Goal: Task Accomplishment & Management: Manage account settings

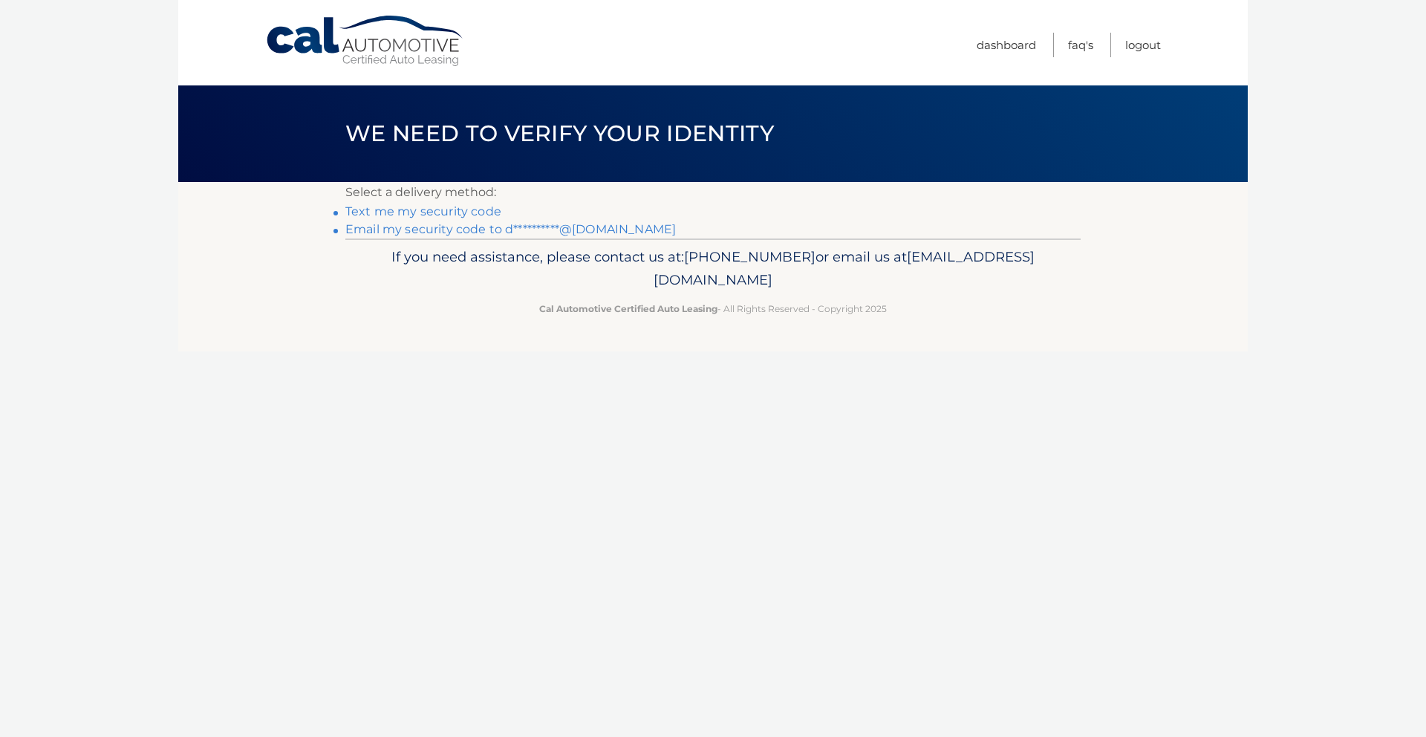
click at [417, 229] on link "**********" at bounding box center [510, 229] width 330 height 14
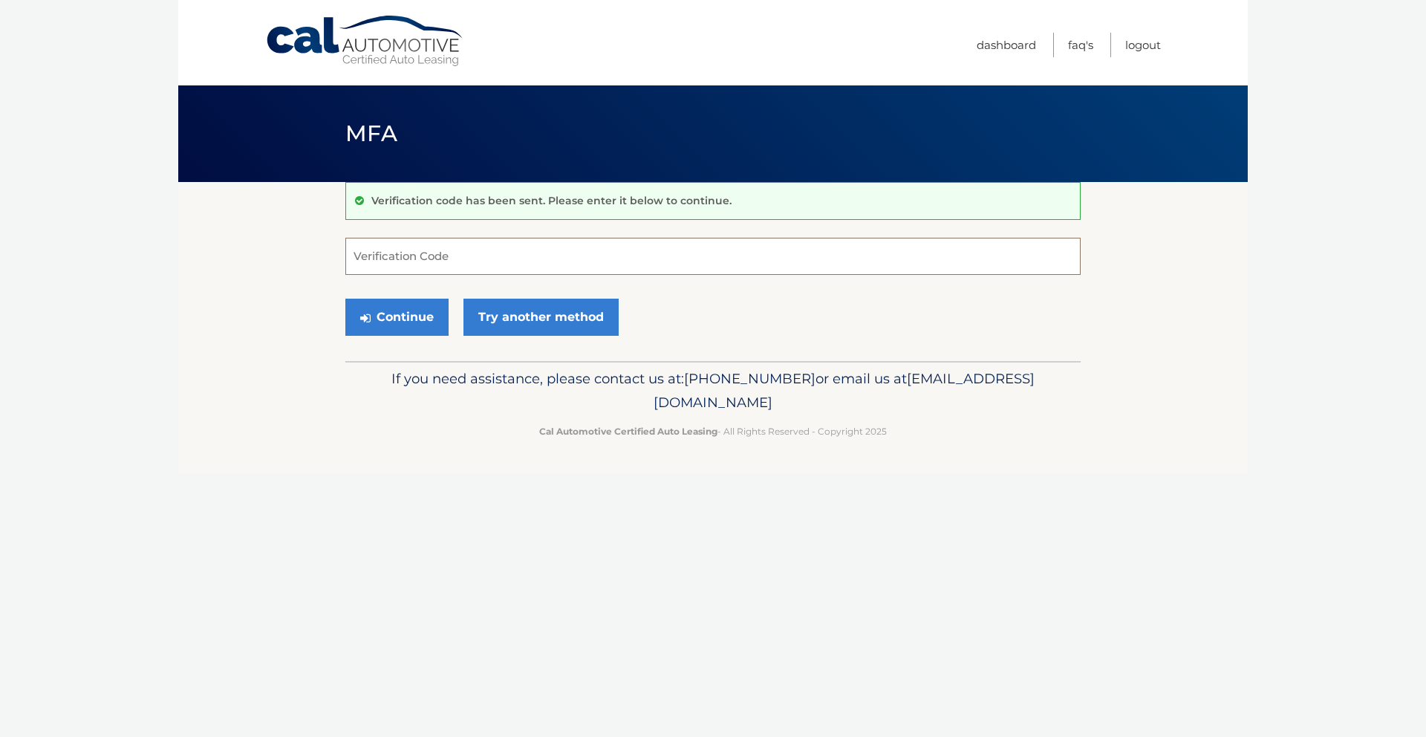
click at [393, 254] on input "Verification Code" at bounding box center [712, 256] width 735 height 37
click at [414, 271] on input "Verification Code" at bounding box center [712, 256] width 735 height 37
paste input "452305"
click at [425, 319] on button "Continue" at bounding box center [396, 316] width 103 height 37
click at [391, 316] on button "Continue" at bounding box center [396, 316] width 103 height 37
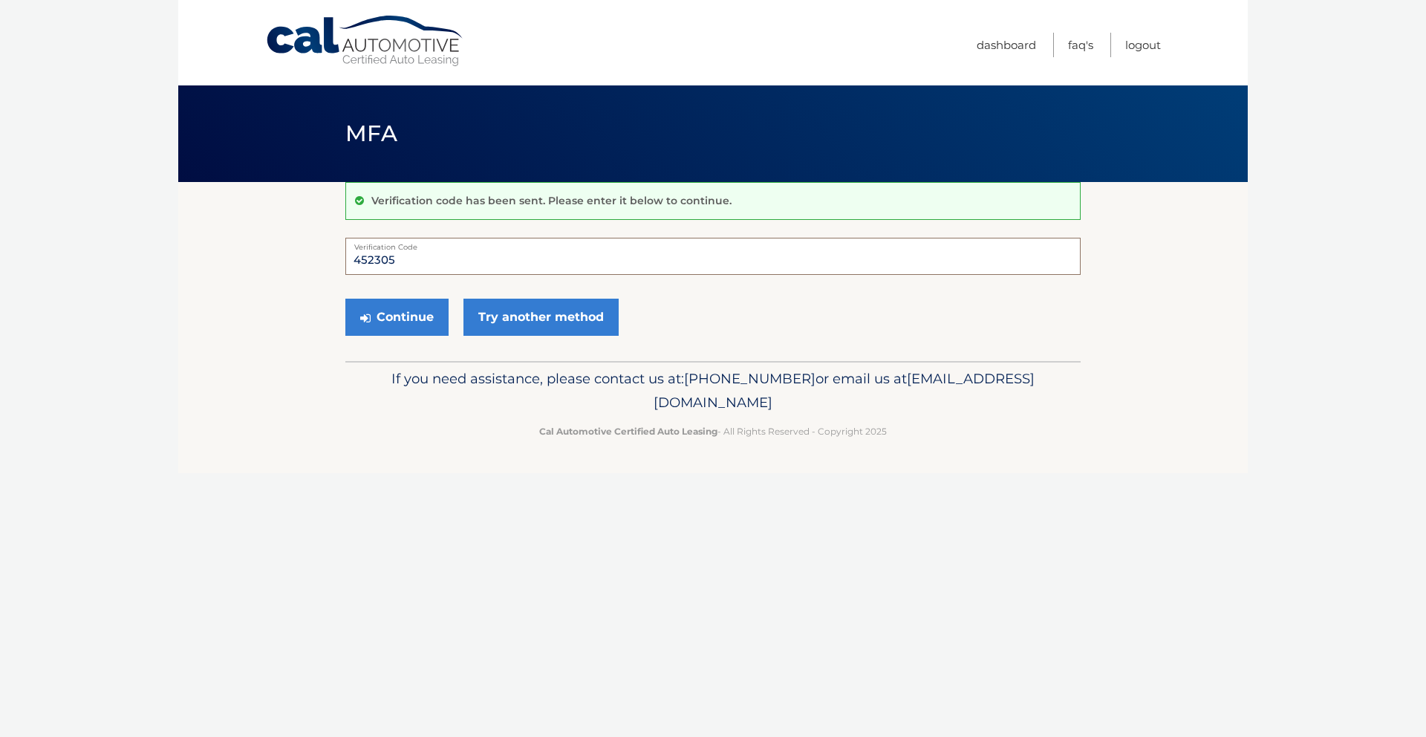
click at [411, 258] on input "452305" at bounding box center [712, 256] width 735 height 37
type input "452305"
click at [422, 320] on button "Continue" at bounding box center [396, 316] width 103 height 37
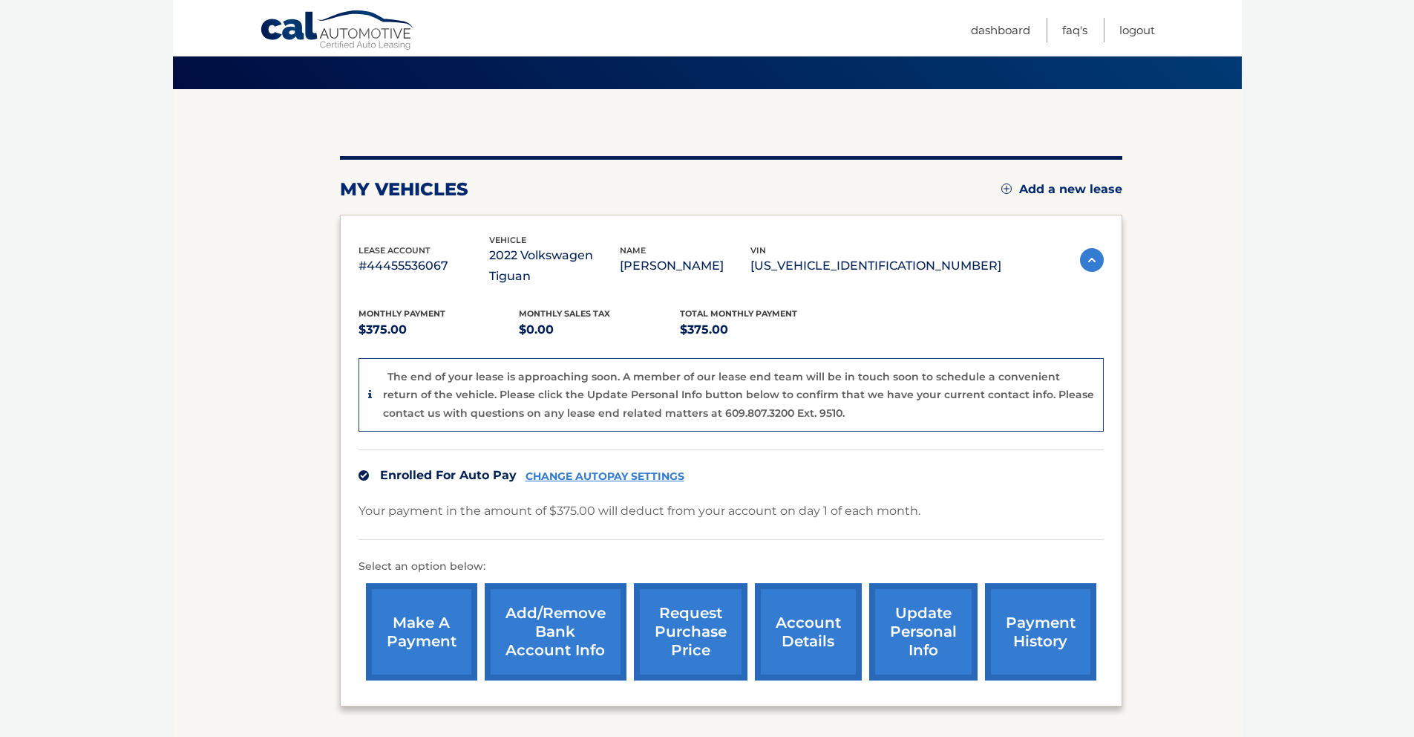
scroll to position [199, 0]
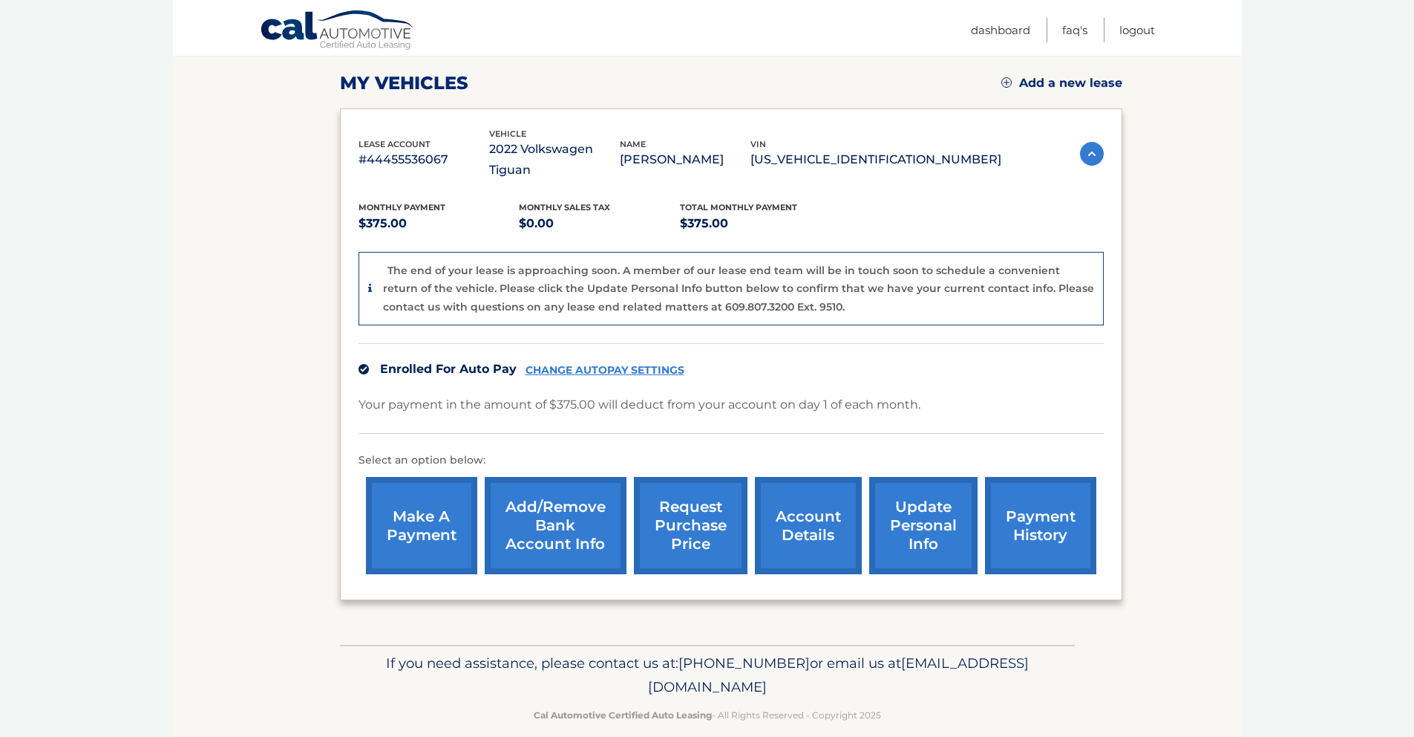
click at [687, 497] on link "request purchase price" at bounding box center [691, 525] width 114 height 97
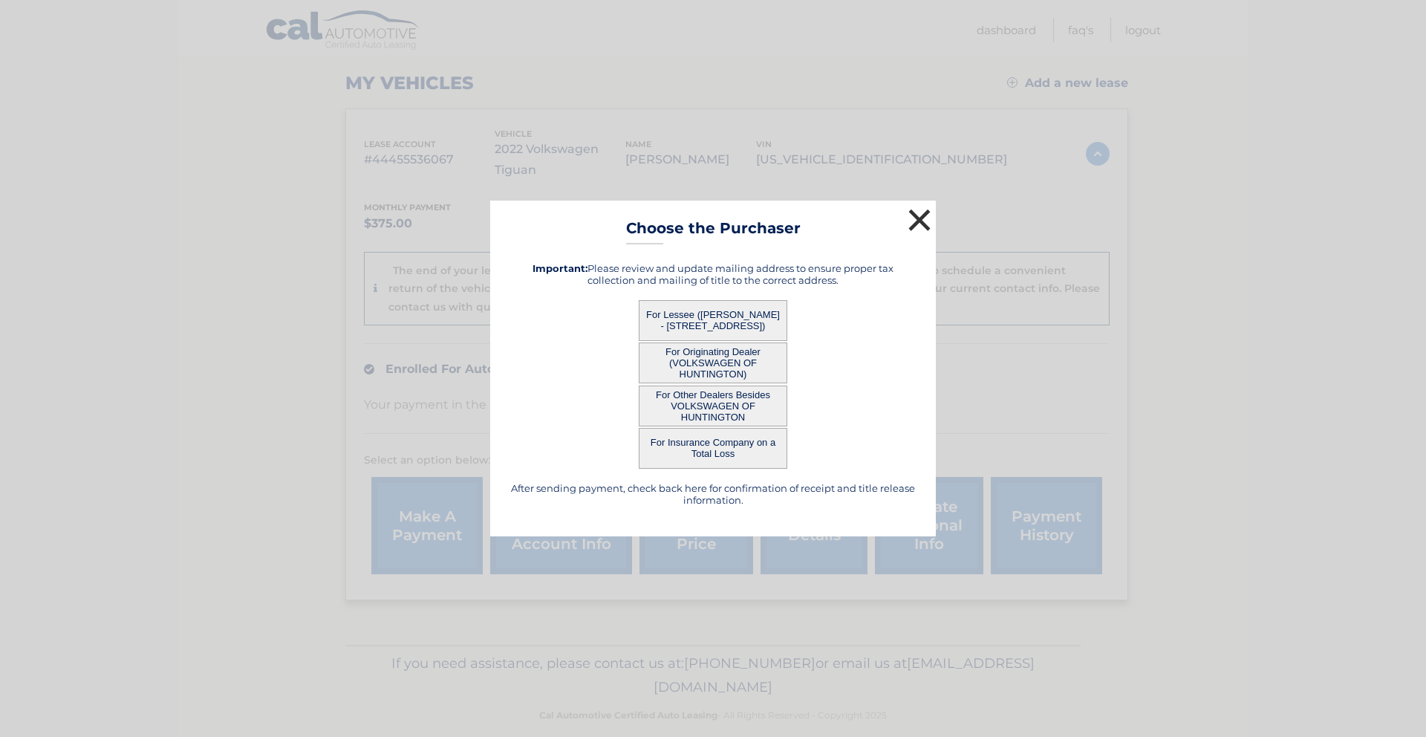
click at [916, 219] on button "×" at bounding box center [919, 220] width 30 height 30
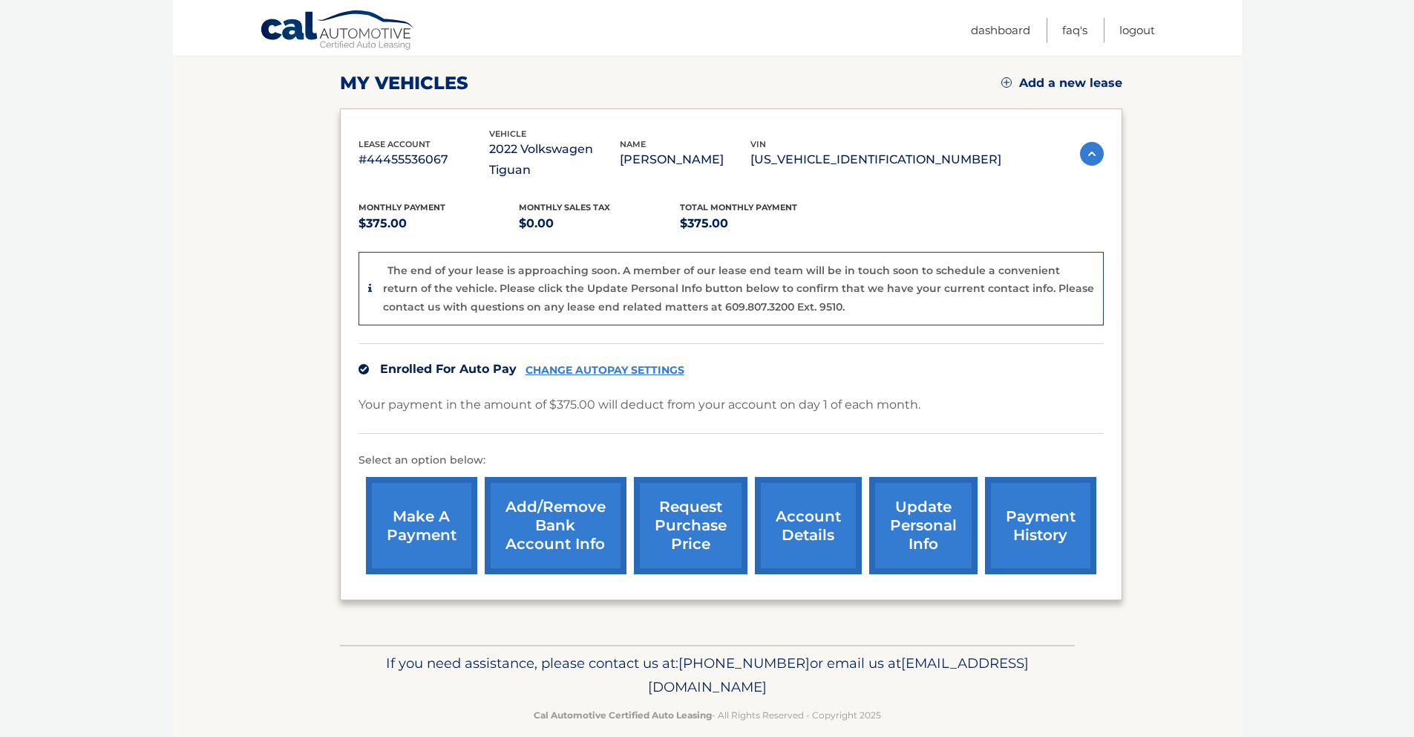
click at [425, 512] on link "make a payment" at bounding box center [421, 525] width 111 height 97
click at [1039, 493] on link "payment history" at bounding box center [1040, 525] width 111 height 97
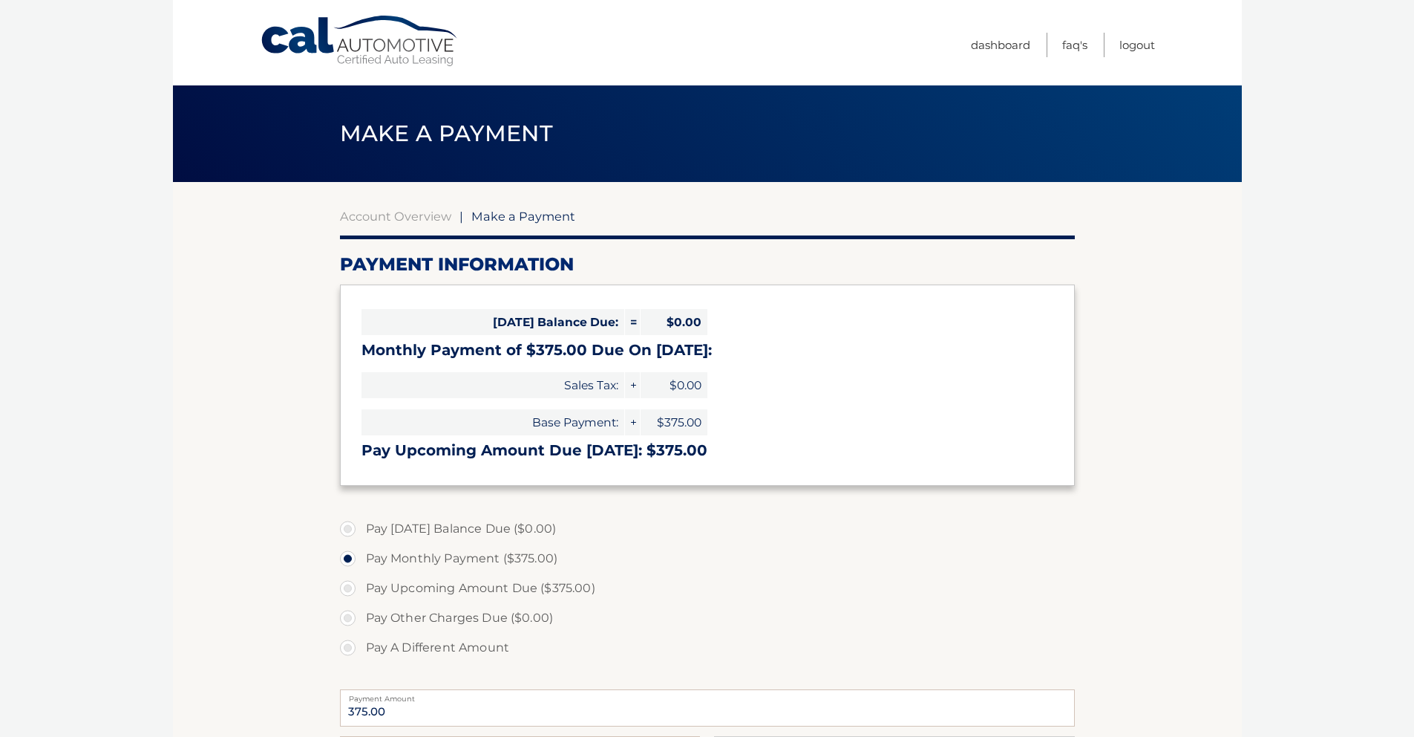
select select "MWEzZmY2ZTctMTFhZi00OTdjLWI4YWUtY2NhODEzMTAxYWE4"
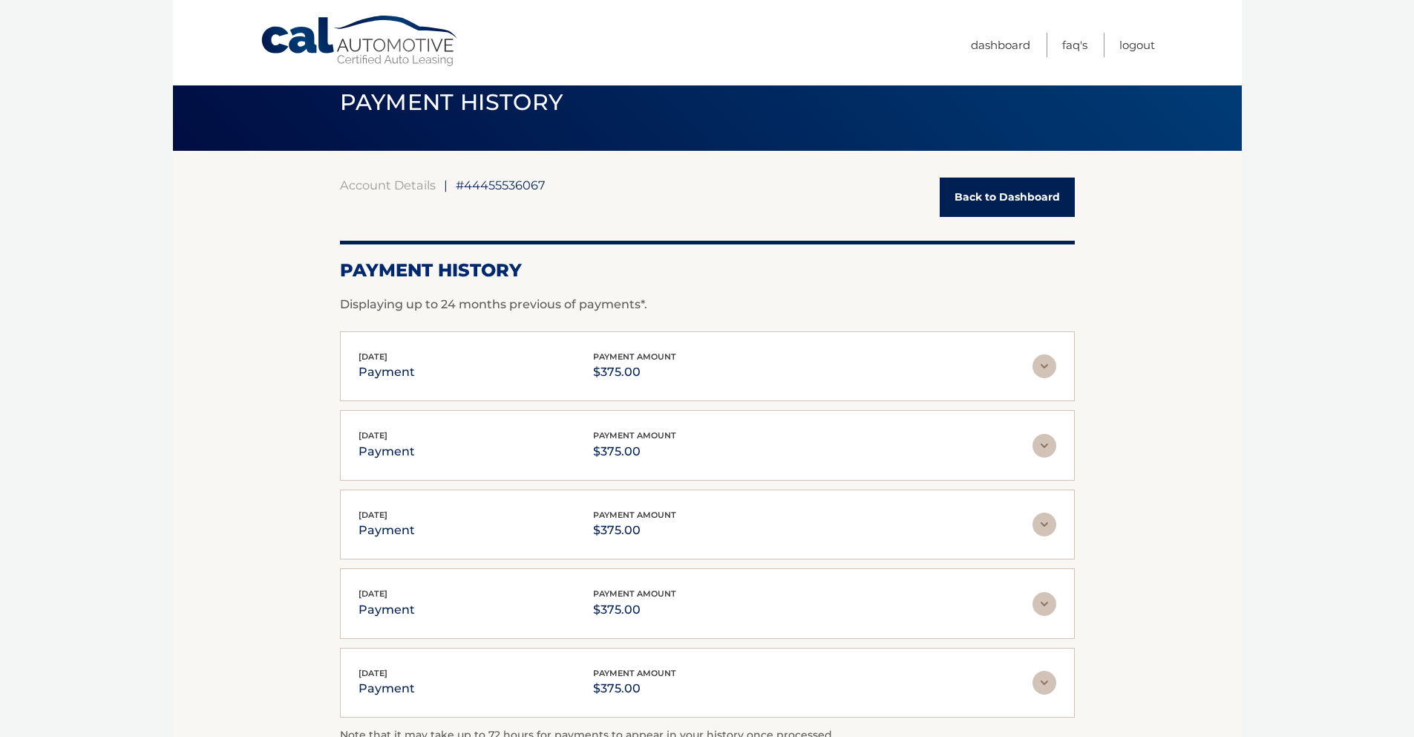
scroll to position [13, 0]
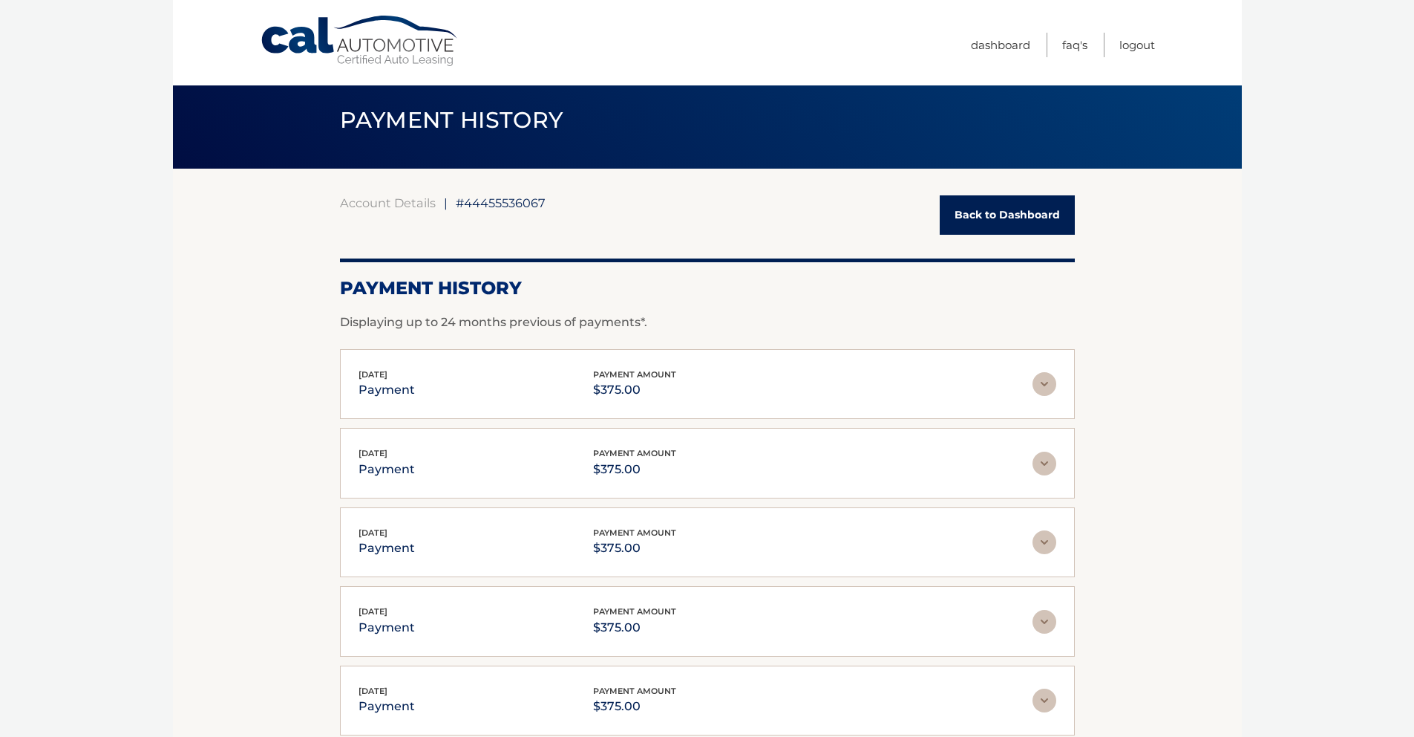
click at [1011, 223] on link "Back to Dashboard" at bounding box center [1007, 214] width 135 height 39
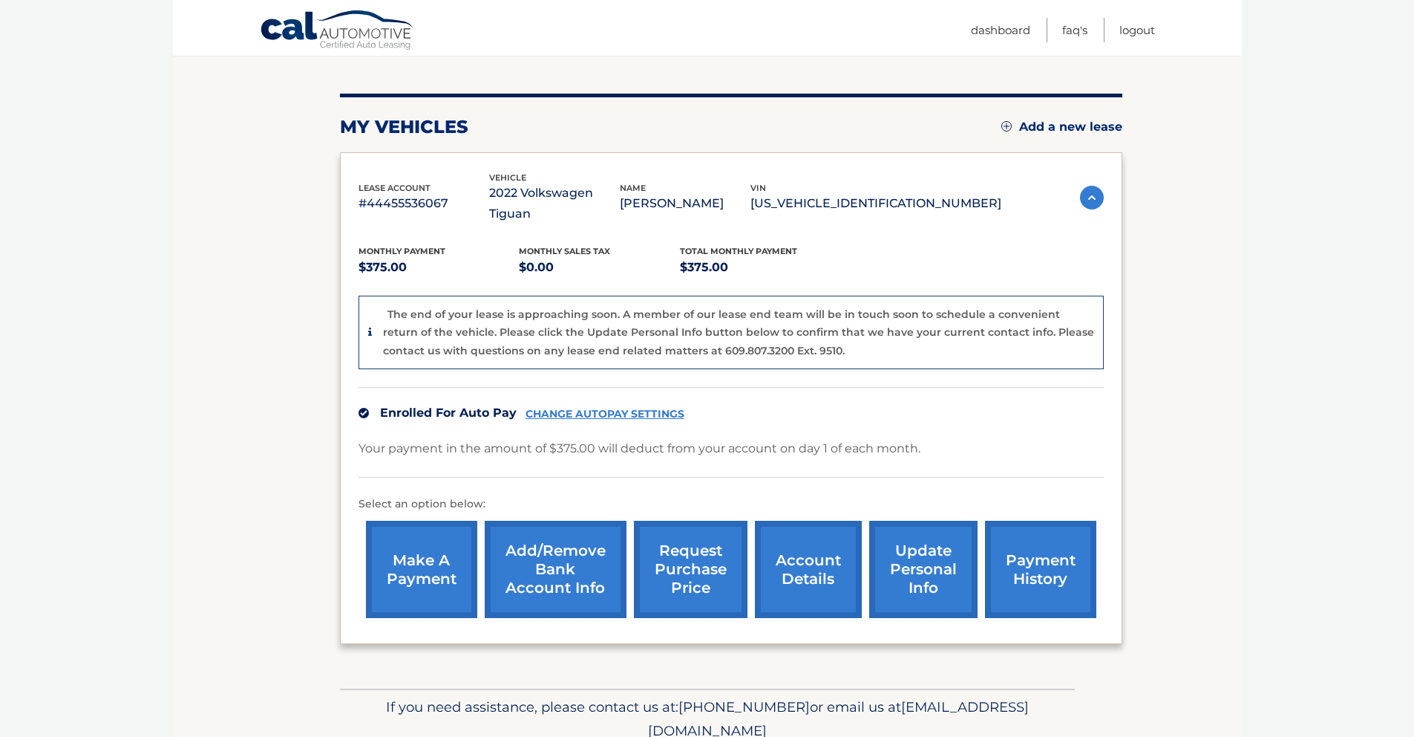
scroll to position [199, 0]
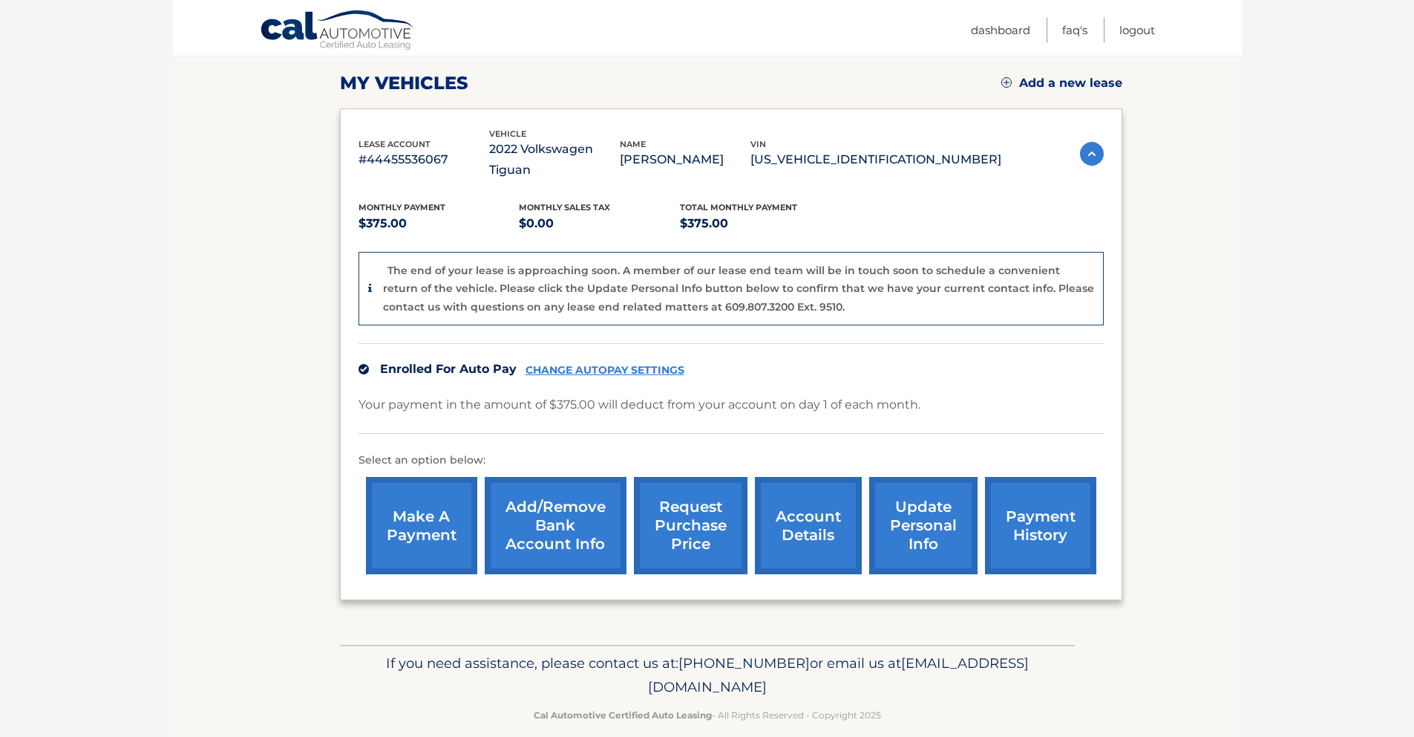
click at [520, 532] on link "Add/Remove bank account info" at bounding box center [556, 525] width 142 height 97
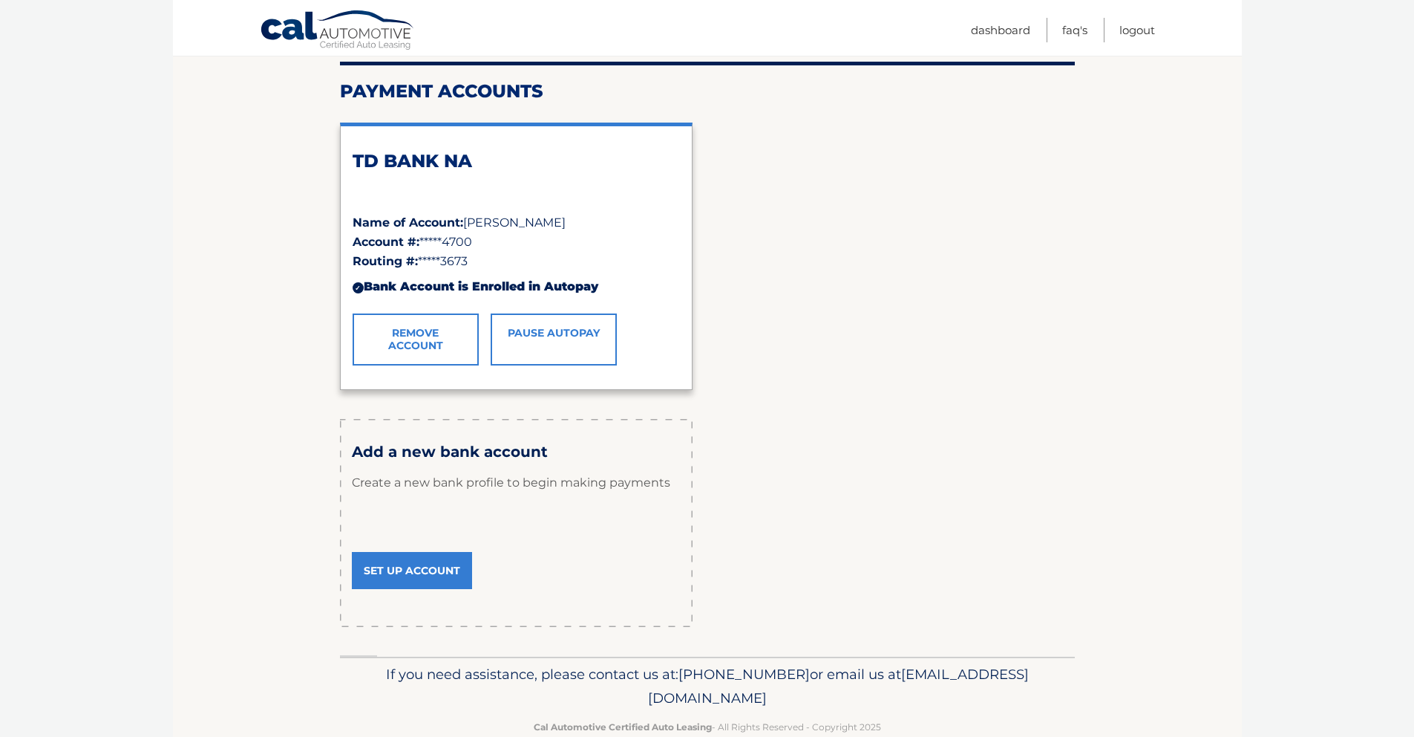
scroll to position [172, 0]
click at [419, 578] on link "Set Up Account" at bounding box center [412, 572] width 120 height 37
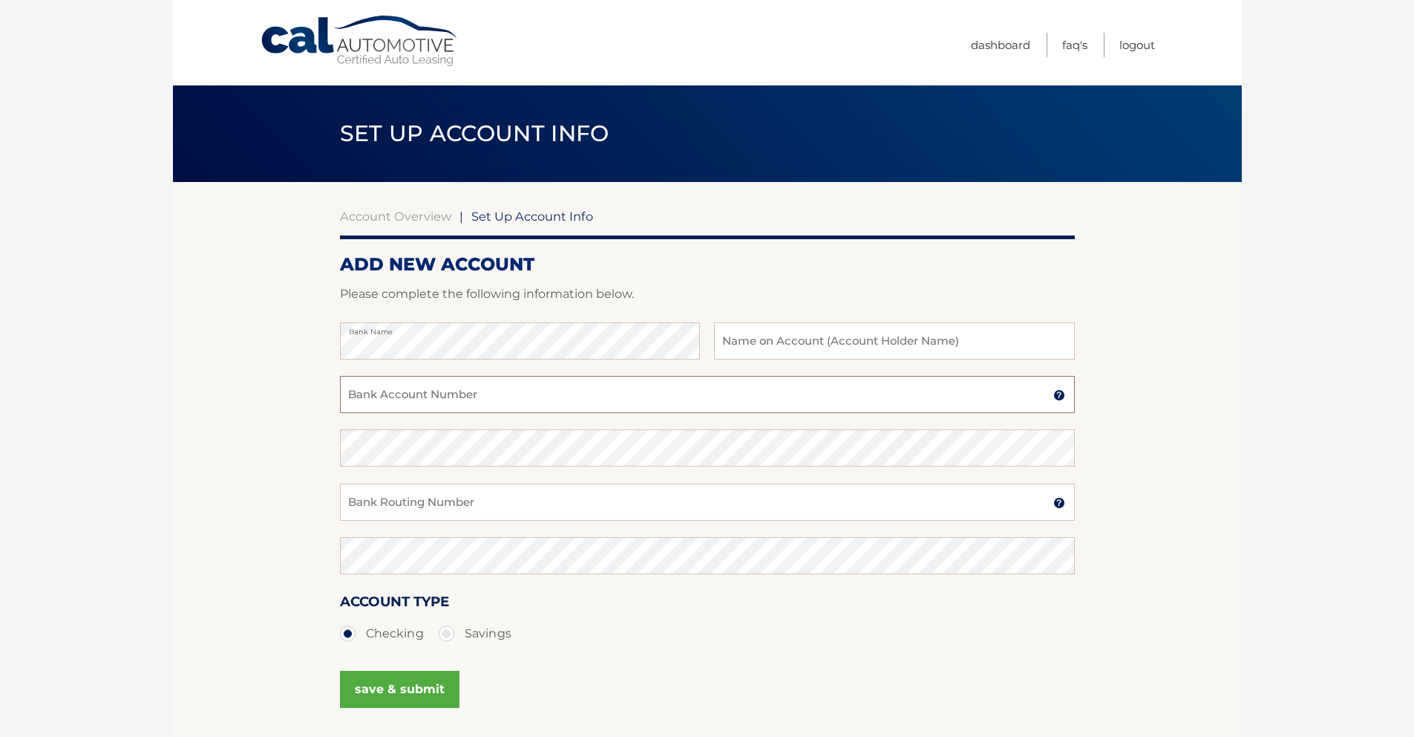
click at [379, 396] on input "Bank Account Number" at bounding box center [707, 394] width 735 height 37
type input "2"
drag, startPoint x: 434, startPoint y: 399, endPoint x: 334, endPoint y: 400, distance: 100.2
click at [334, 400] on section "Account Overview | Set Up Account Info ADD NEW ACCOUNT Please complete the foll…" at bounding box center [707, 465] width 1069 height 567
type input "05001653973"
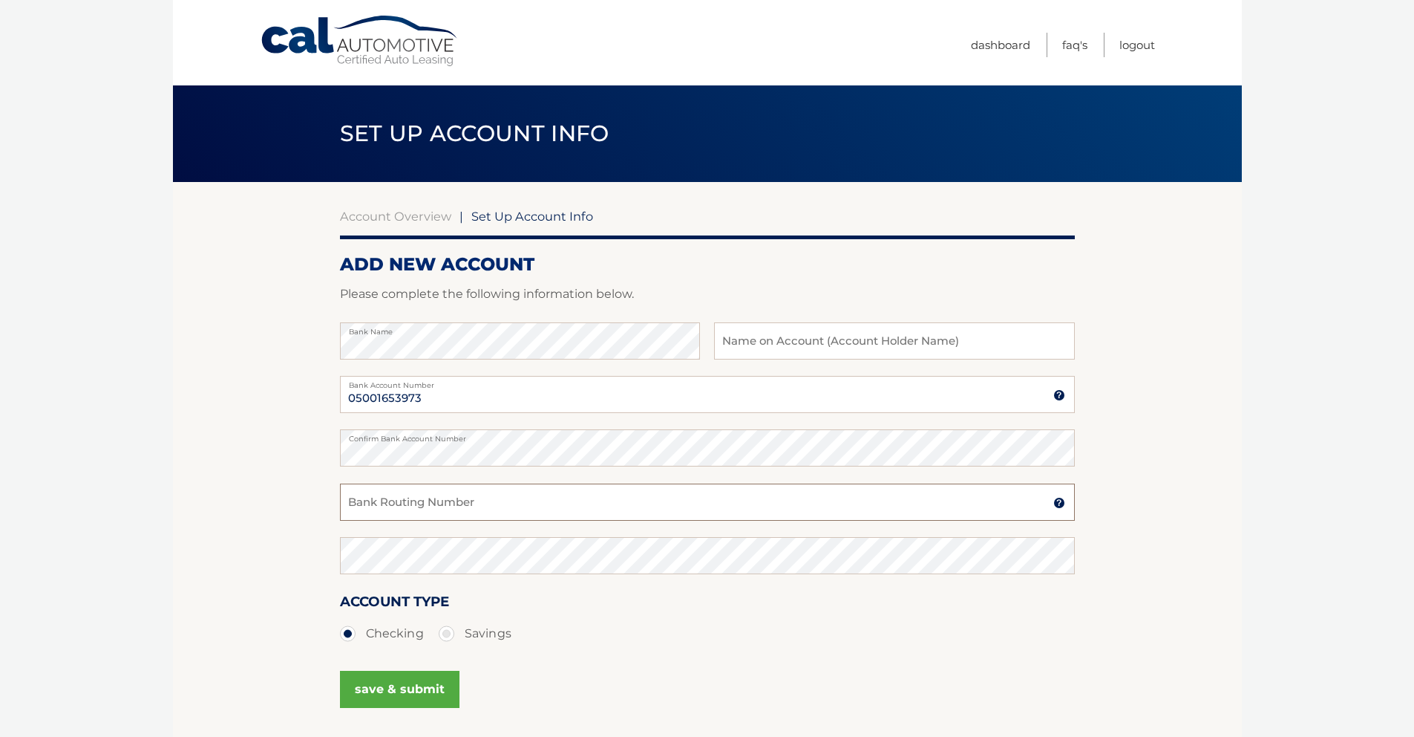
click at [471, 497] on input "Bank Routing Number" at bounding box center [707, 501] width 735 height 37
type input "221480807"
drag, startPoint x: 426, startPoint y: 507, endPoint x: 326, endPoint y: 507, distance: 100.2
click at [326, 507] on section "Account Overview | Set Up Account Info ADD NEW ACCOUNT Please complete the foll…" at bounding box center [707, 465] width 1069 height 567
click at [868, 347] on input "text" at bounding box center [894, 340] width 360 height 37
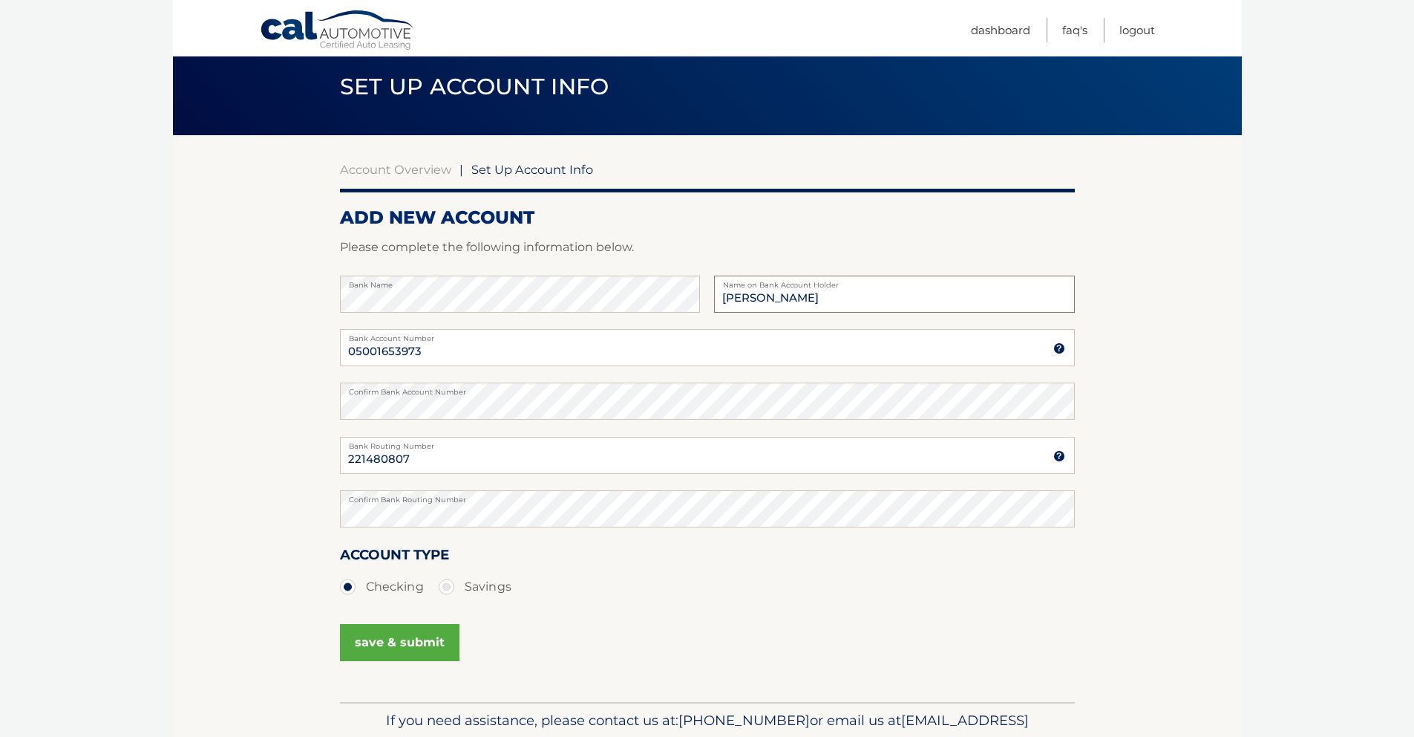
scroll to position [99, 0]
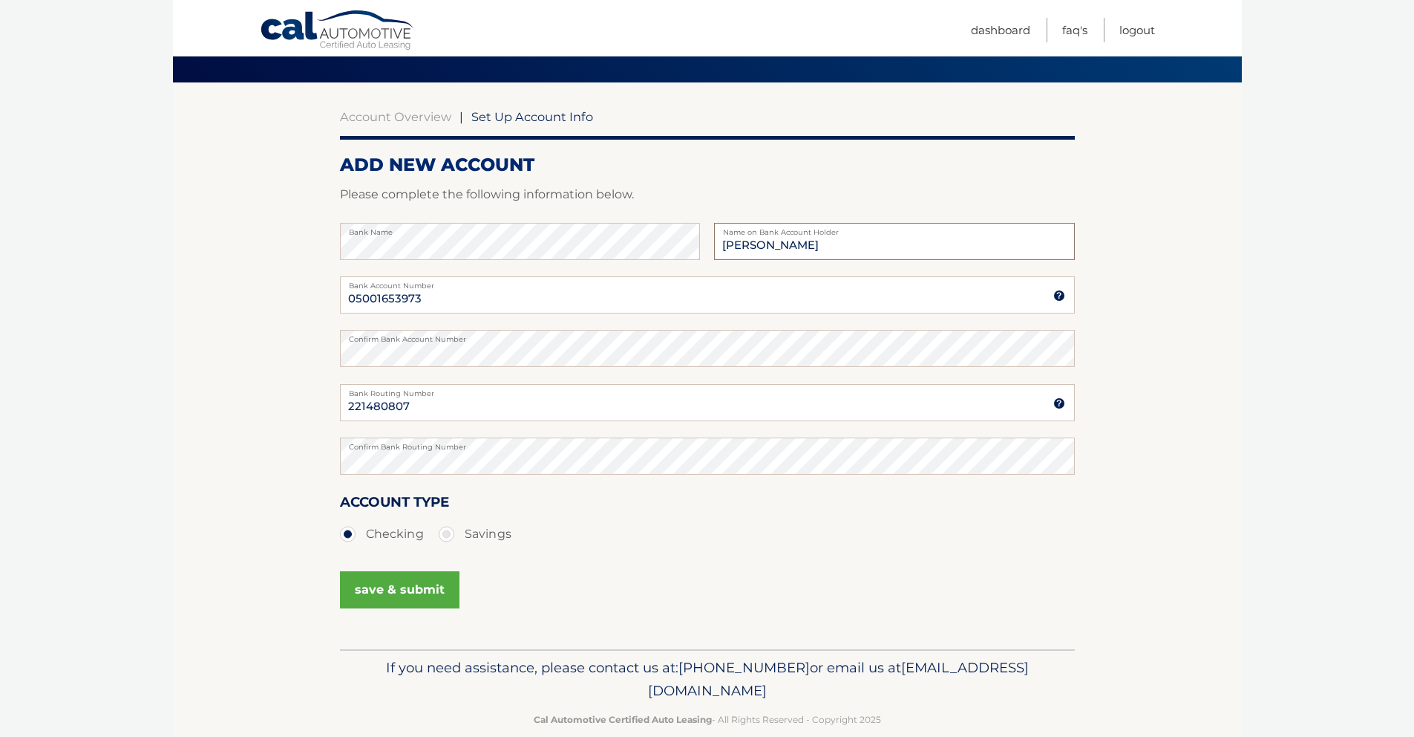
type input "[PERSON_NAME]"
click at [419, 603] on button "save & submit" at bounding box center [400, 589] width 120 height 37
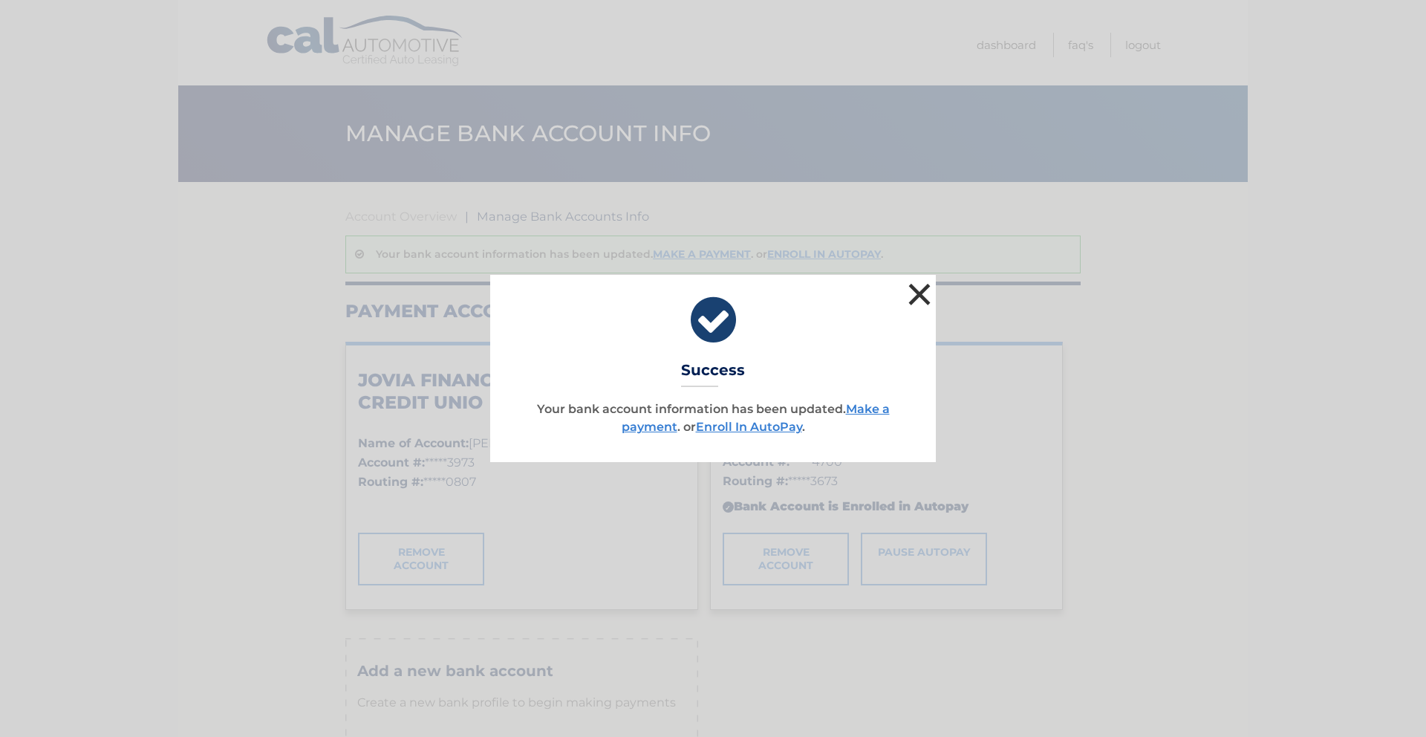
click at [918, 287] on button "×" at bounding box center [919, 294] width 30 height 30
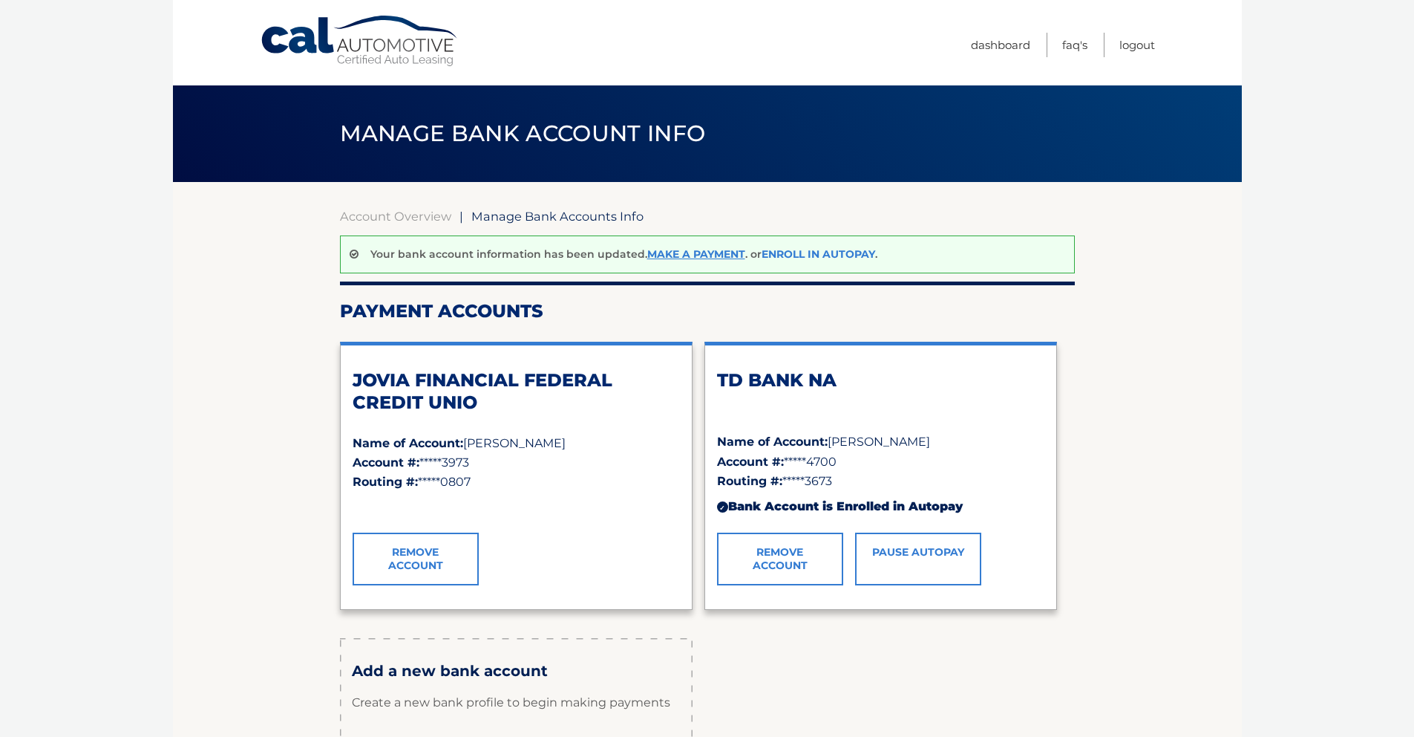
click at [816, 256] on link "Enroll In AutoPay" at bounding box center [819, 253] width 114 height 13
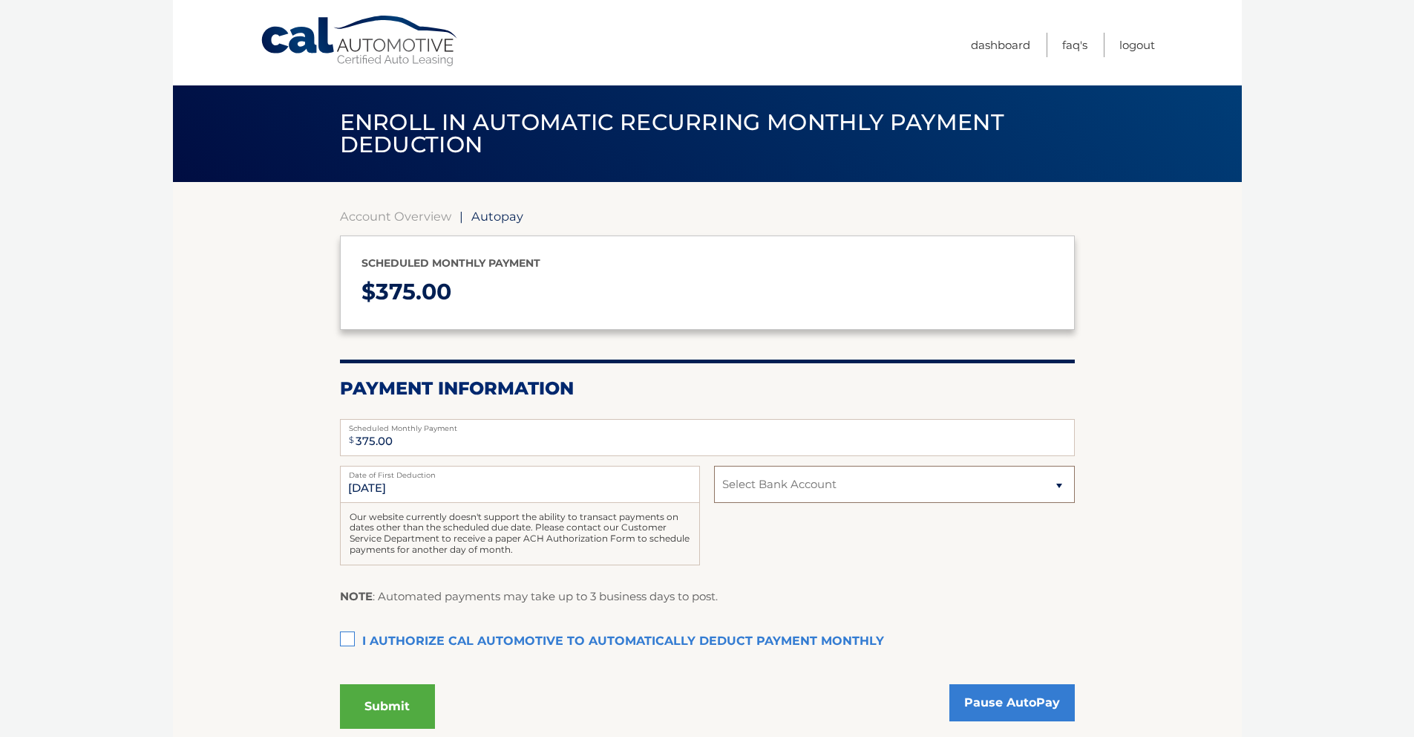
click at [821, 474] on select "Select Bank Account Checking JOVIA FINANCIAL FEDERAL CREDIT UNIO *****3973 Chec…" at bounding box center [894, 484] width 360 height 37
select select "Yzg1ZGQ5MGUtZWQ2NS00ODZlLWFlYjMtMDU4YWU3MWQ4NGQy"
click at [714, 466] on select "Select Bank Account Checking JOVIA FINANCIAL FEDERAL CREDIT UNIO *****3973 Chec…" at bounding box center [894, 484] width 360 height 37
click at [345, 645] on label "I authorize cal automotive to automatically deduct payment monthly This checkbo…" at bounding box center [707, 642] width 735 height 30
click at [0, 0] on input "I authorize cal automotive to automatically deduct payment monthly This checkbo…" at bounding box center [0, 0] width 0 height 0
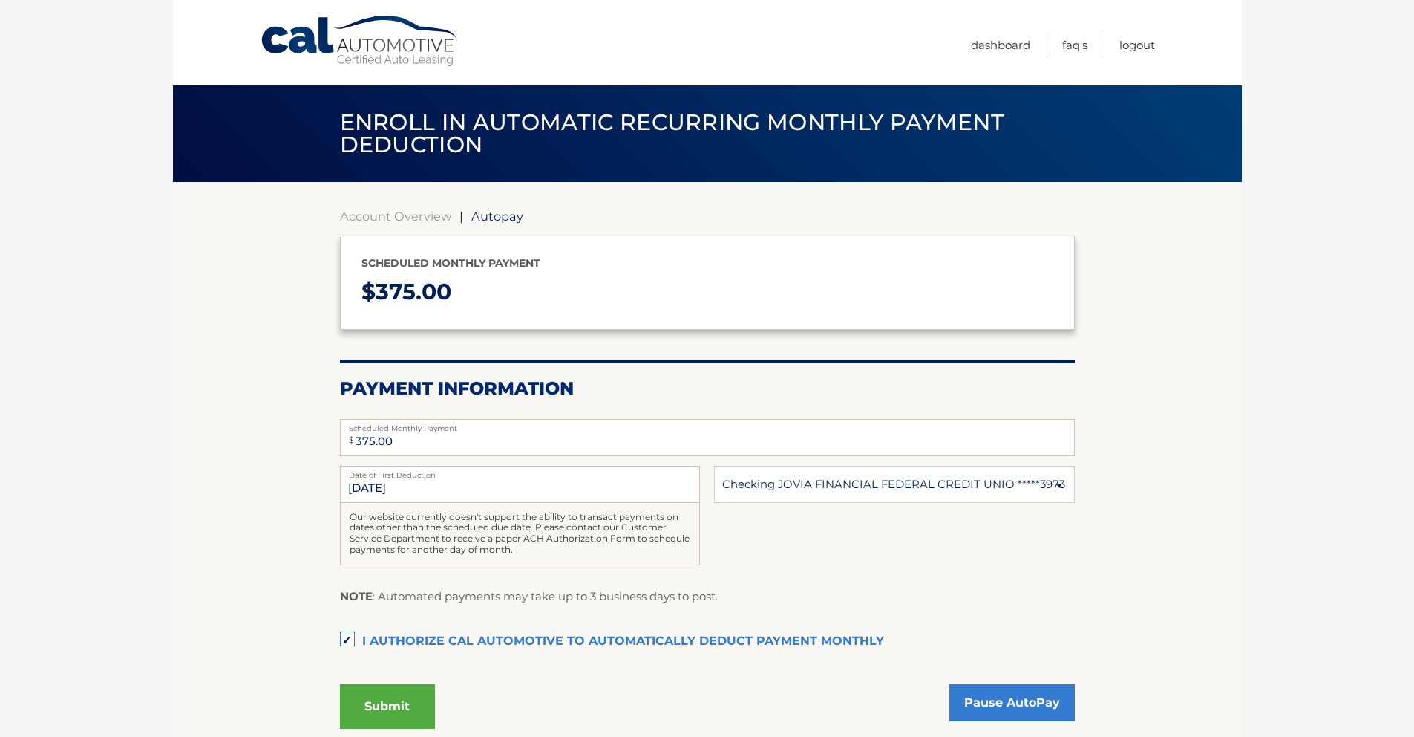
click at [412, 712] on button "Submit" at bounding box center [387, 706] width 95 height 45
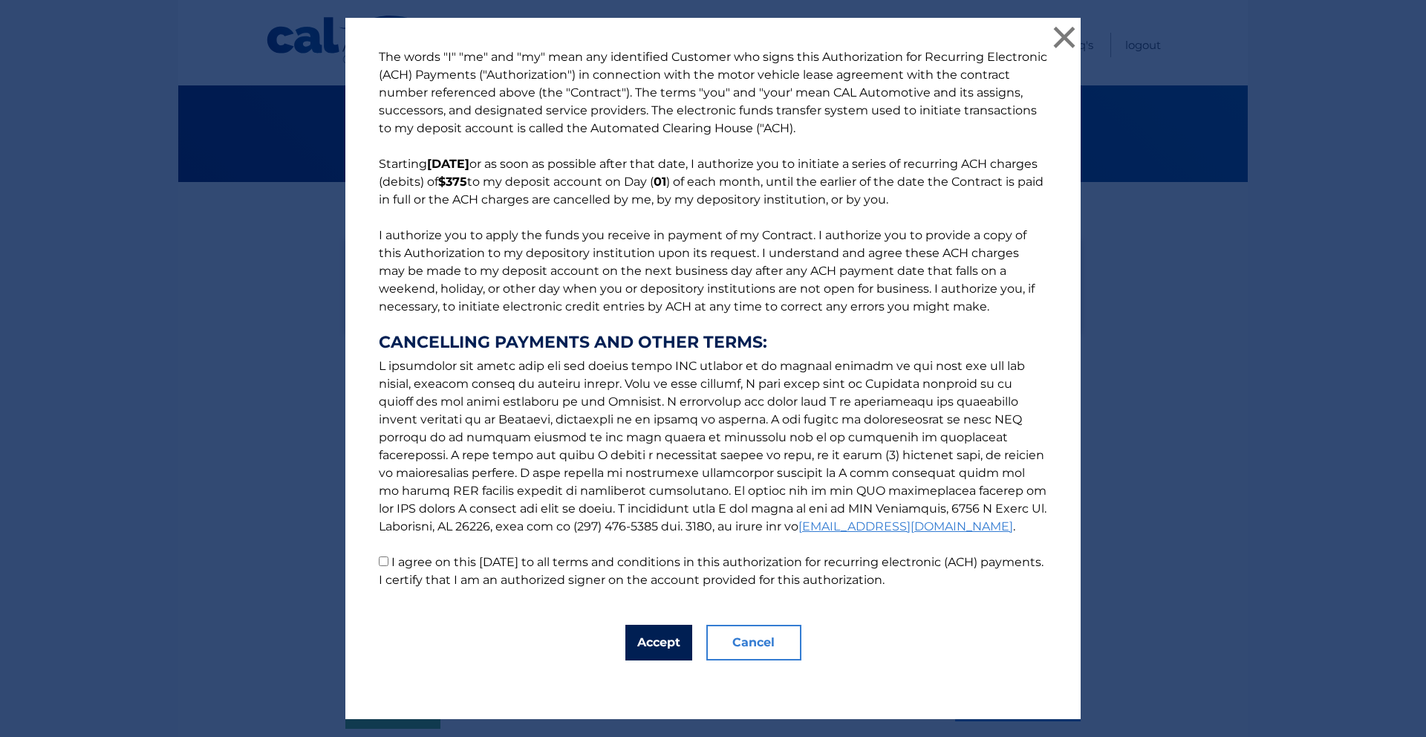
click at [656, 636] on button "Accept" at bounding box center [658, 642] width 67 height 36
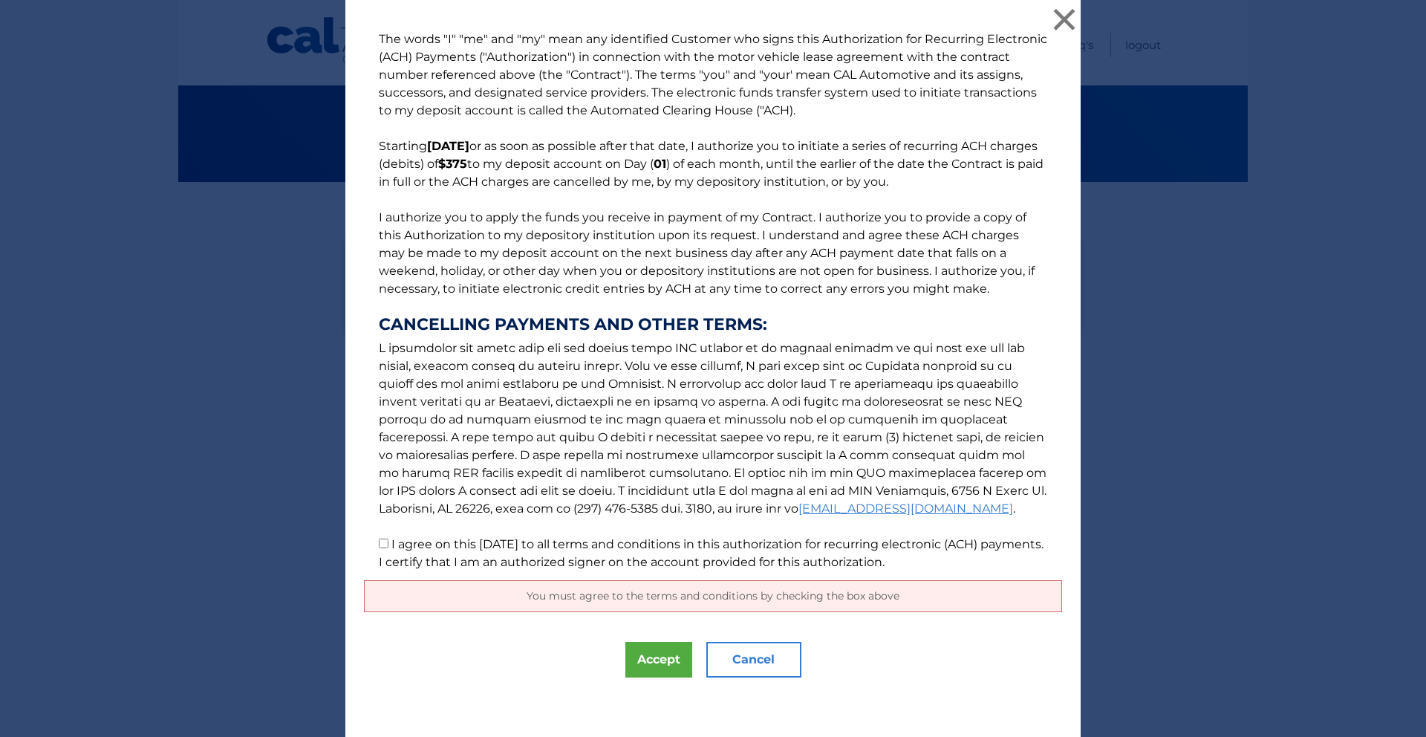
click at [376, 549] on p "The words "I" "me" and "my" mean any identified Customer who signs this Authori…" at bounding box center [713, 300] width 698 height 541
click at [635, 659] on button "Accept" at bounding box center [658, 660] width 67 height 36
click at [380, 543] on input "I agree on this 09/05/2025 to all terms and conditions in this authorization fo…" at bounding box center [384, 543] width 10 height 10
checkbox input "true"
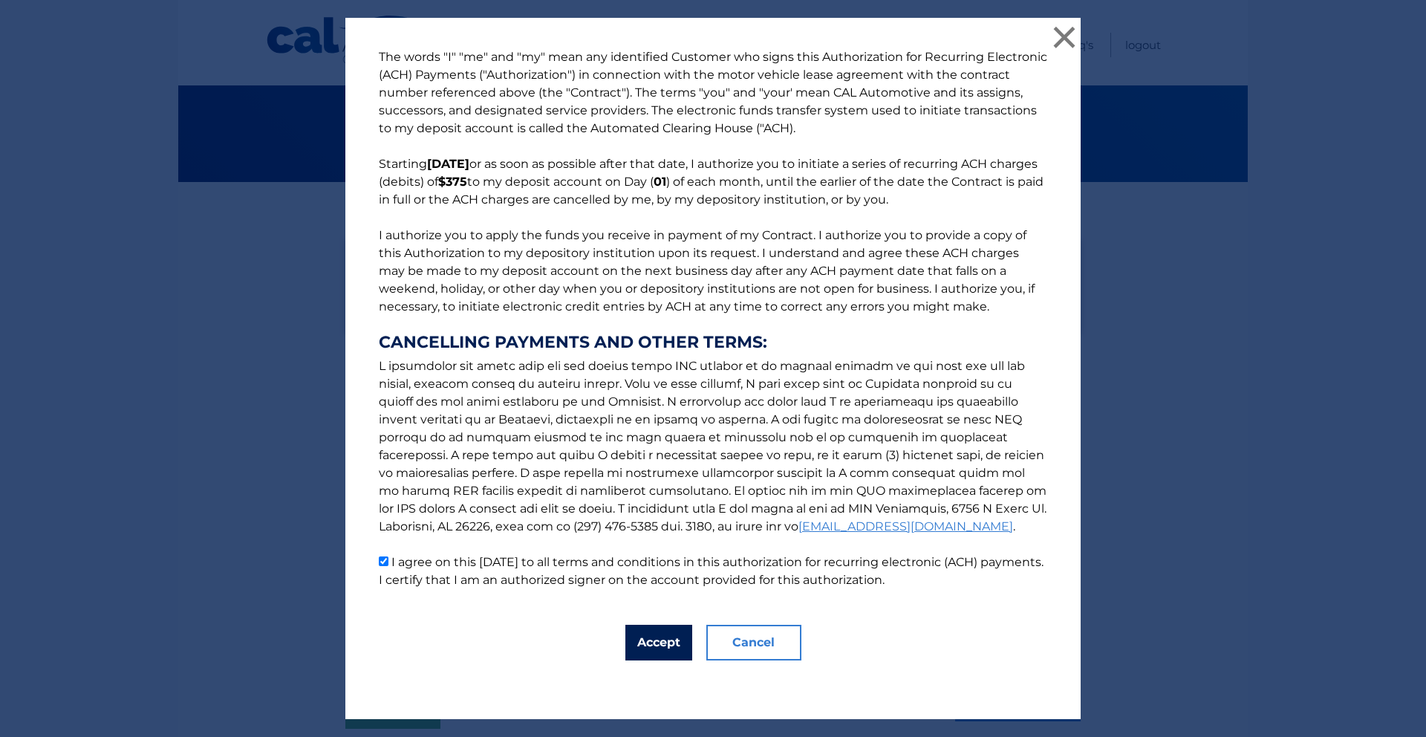
click at [662, 644] on button "Accept" at bounding box center [658, 642] width 67 height 36
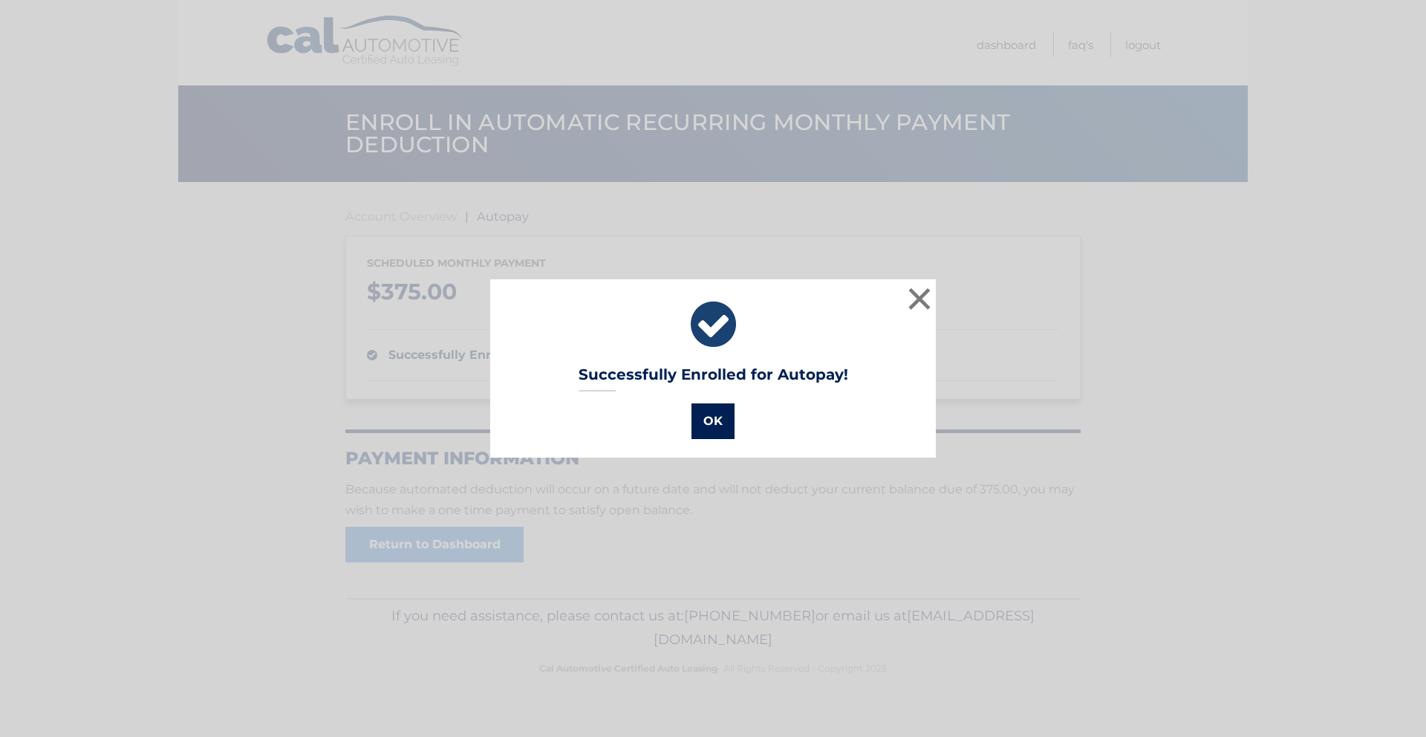
click at [714, 415] on button "OK" at bounding box center [712, 421] width 43 height 36
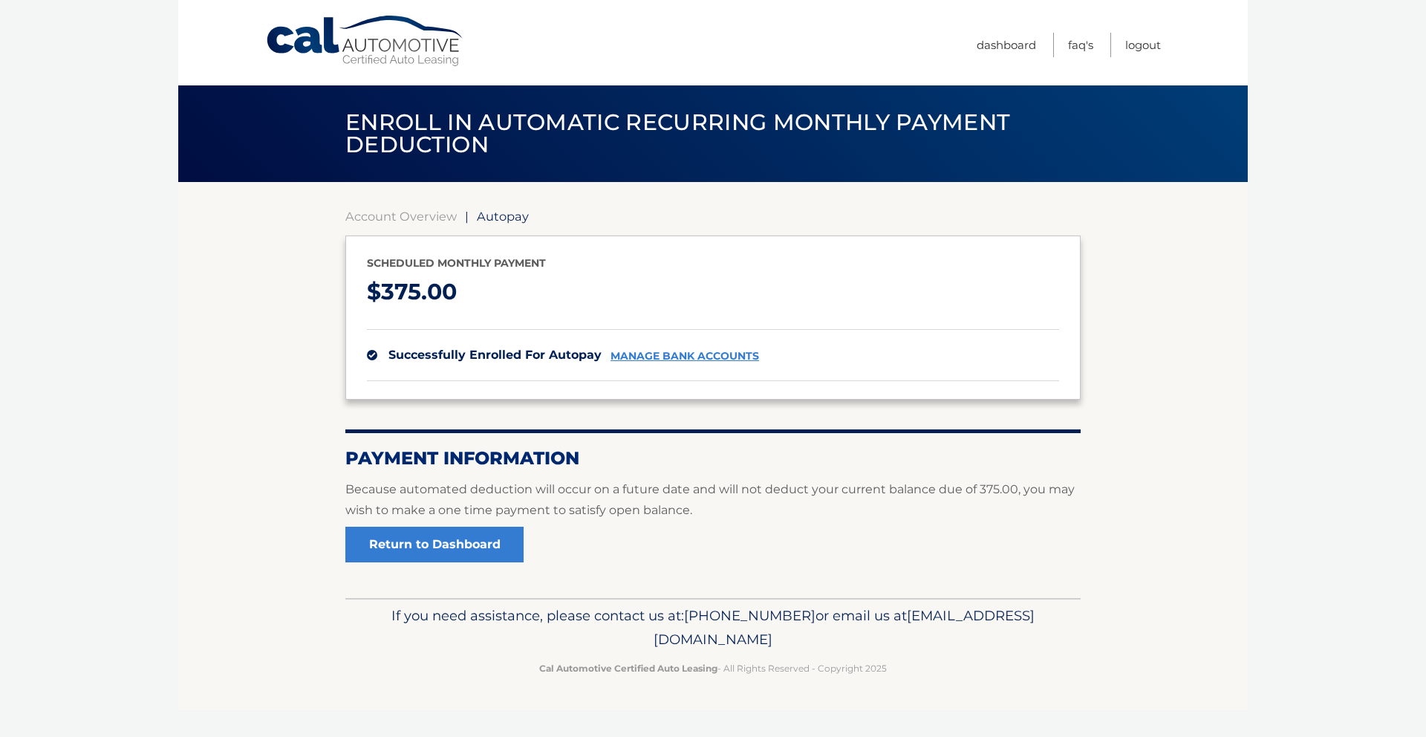
click at [701, 353] on link "manage bank accounts" at bounding box center [684, 356] width 148 height 13
